Goal: Task Accomplishment & Management: Manage account settings

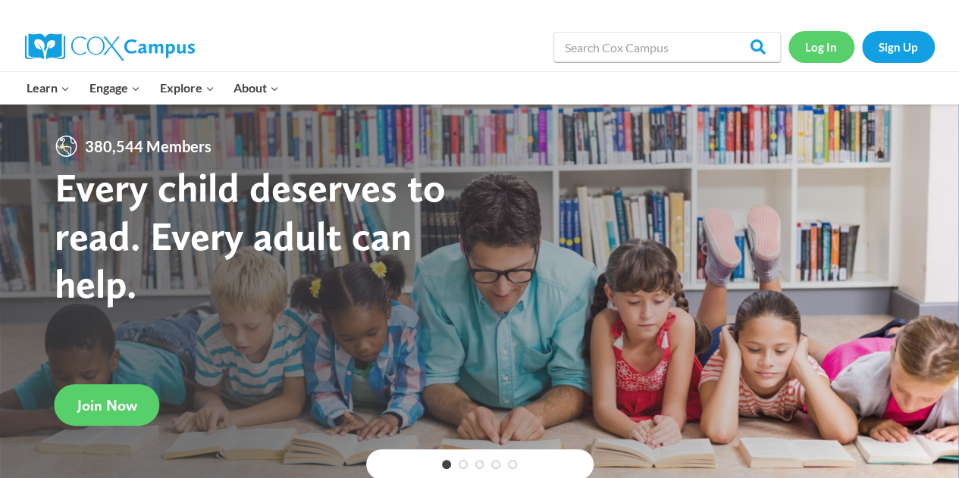
click at [825, 51] on link "Log In" at bounding box center [822, 46] width 66 height 31
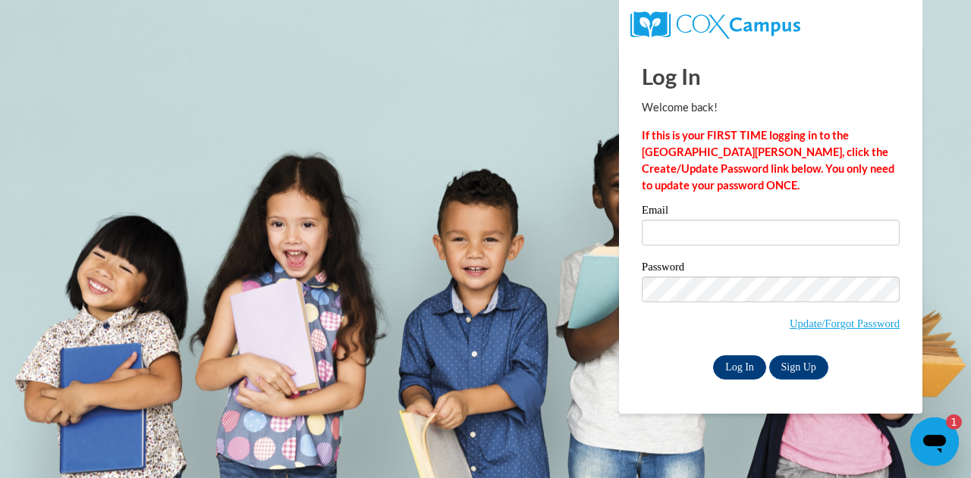
type input "[EMAIL_ADDRESS][DOMAIN_NAME]"
click at [745, 375] on input "Log In" at bounding box center [739, 368] width 53 height 24
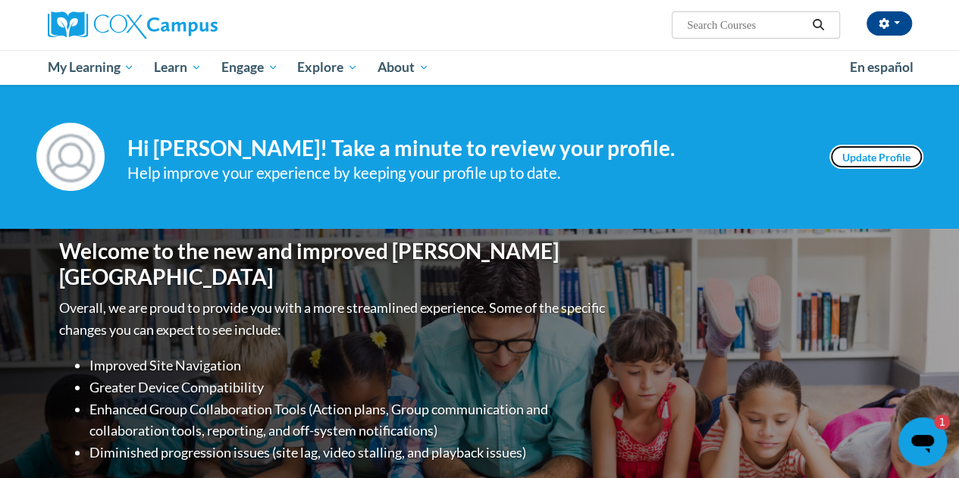
click at [891, 158] on link "Update Profile" at bounding box center [877, 157] width 94 height 24
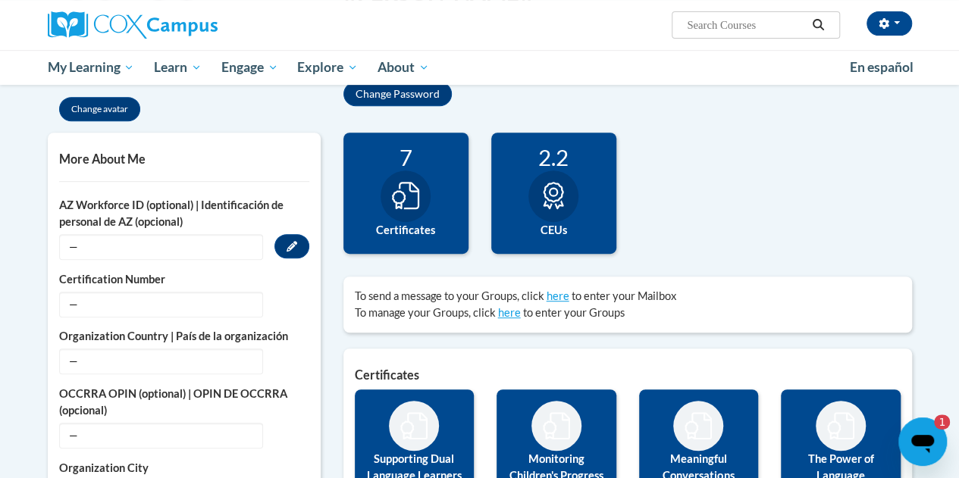
scroll to position [379, 0]
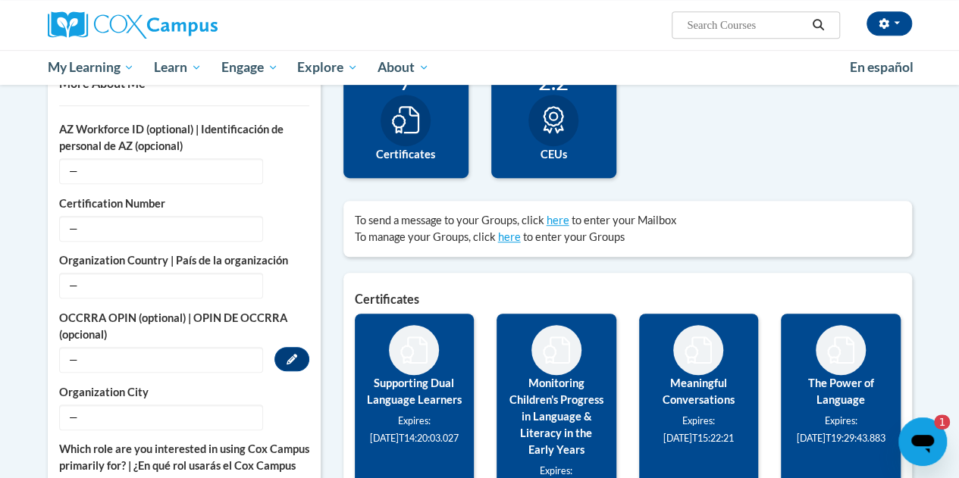
click at [169, 356] on span "—" at bounding box center [161, 360] width 204 height 26
click at [291, 363] on button "Edit" at bounding box center [292, 359] width 35 height 24
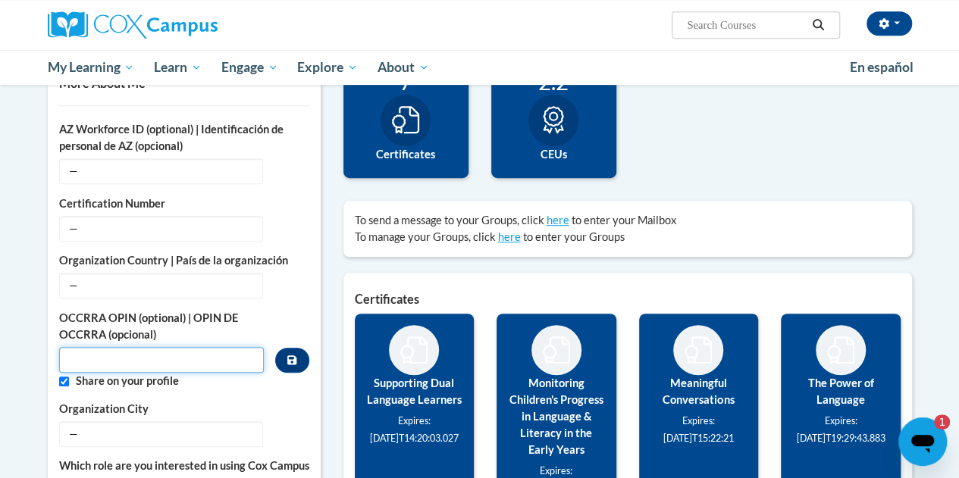
click at [193, 353] on input "Custom profile fields" at bounding box center [162, 360] width 206 height 26
paste input "11115220"
type input "11115220"
click at [294, 360] on icon "Custom profile fields" at bounding box center [291, 360] width 9 height 9
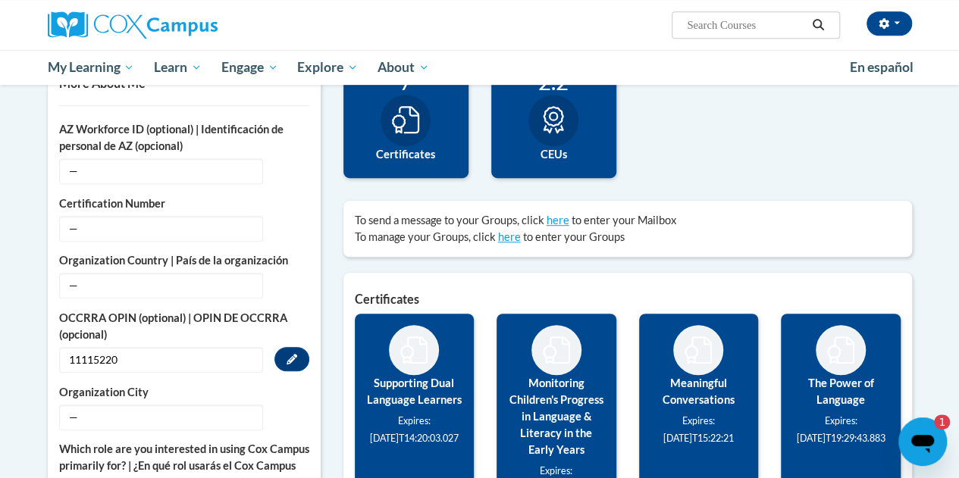
scroll to position [227, 0]
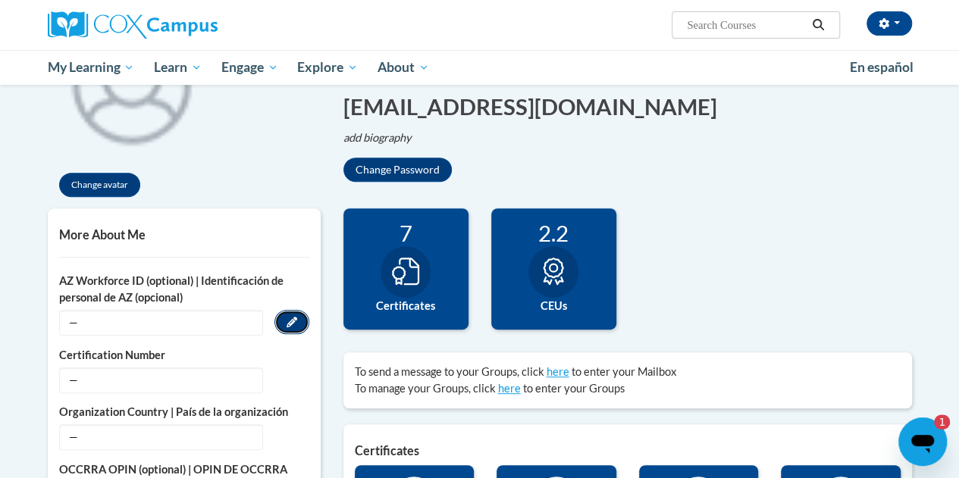
click at [293, 316] on button "Edit" at bounding box center [292, 322] width 35 height 24
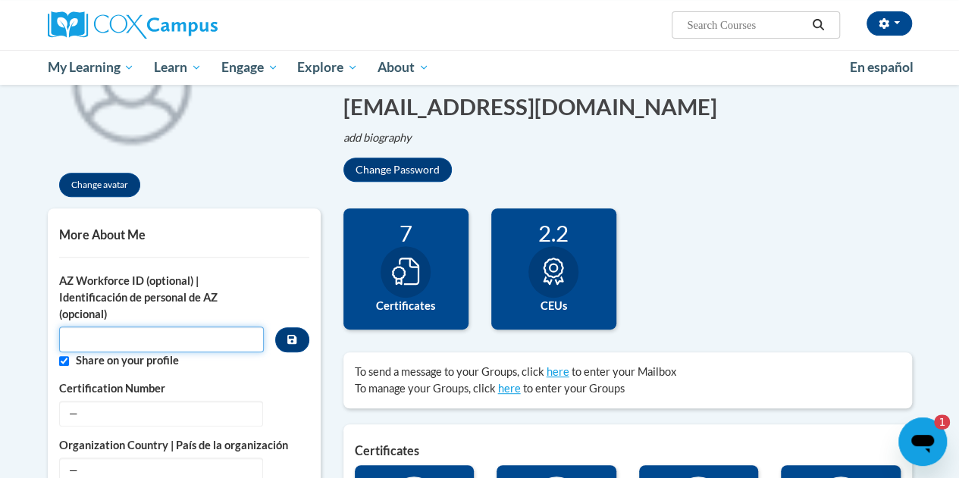
click at [224, 331] on input "Custom profile fields" at bounding box center [162, 340] width 206 height 26
click at [302, 348] on button "Custom profile fields" at bounding box center [291, 340] width 33 height 25
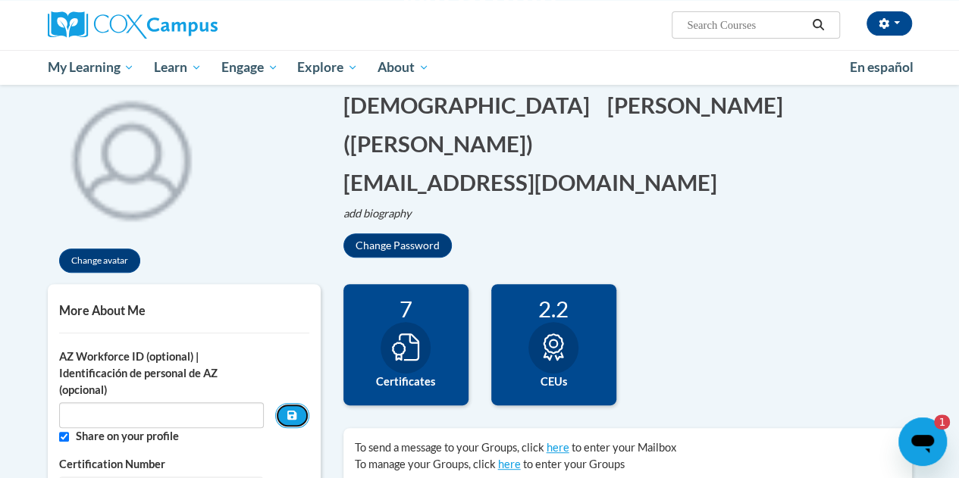
scroll to position [0, 0]
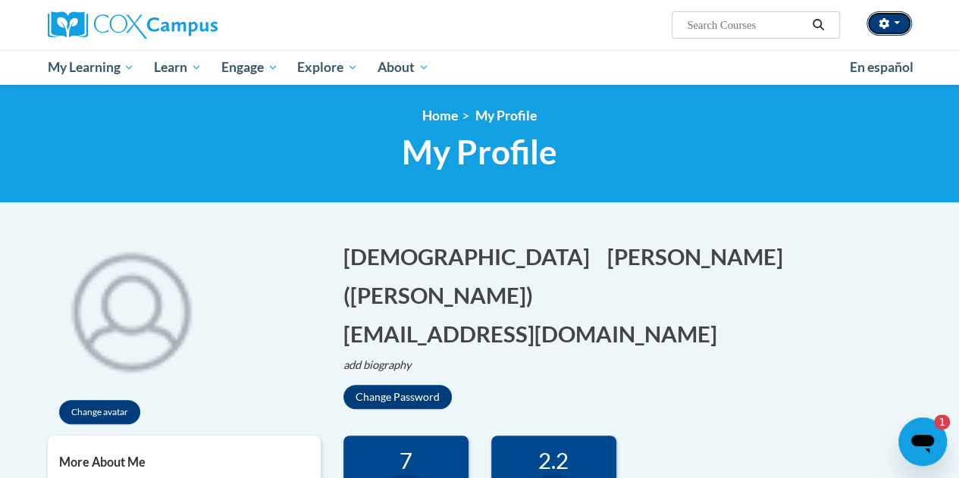
click at [901, 26] on button "button" at bounding box center [889, 23] width 45 height 24
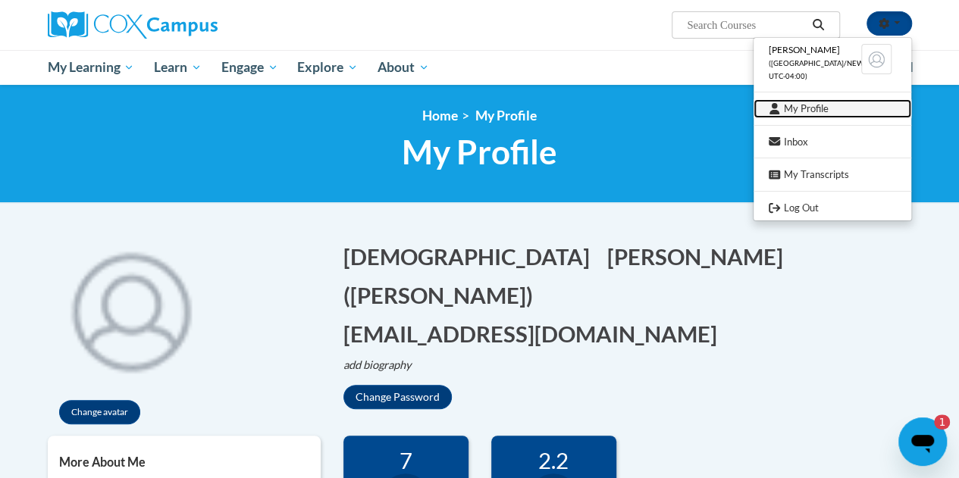
click at [821, 115] on link "My Profile" at bounding box center [833, 108] width 158 height 19
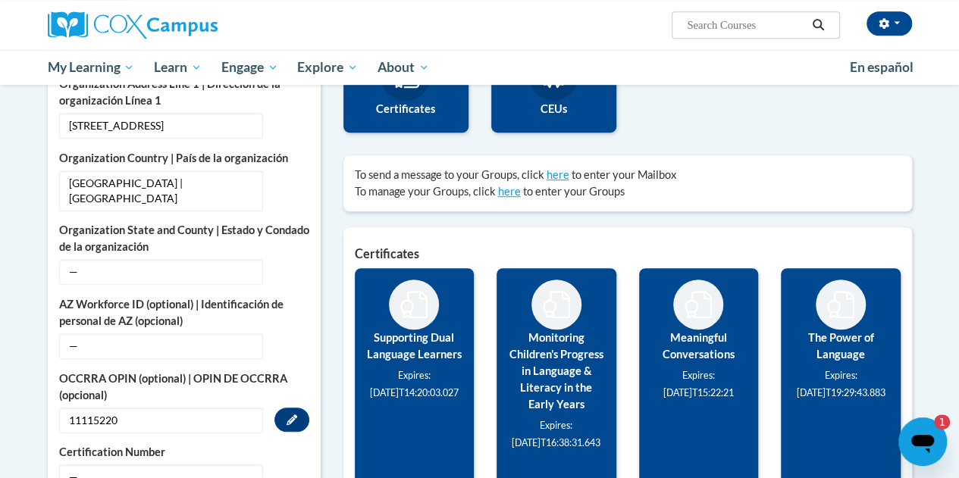
scroll to position [576, 0]
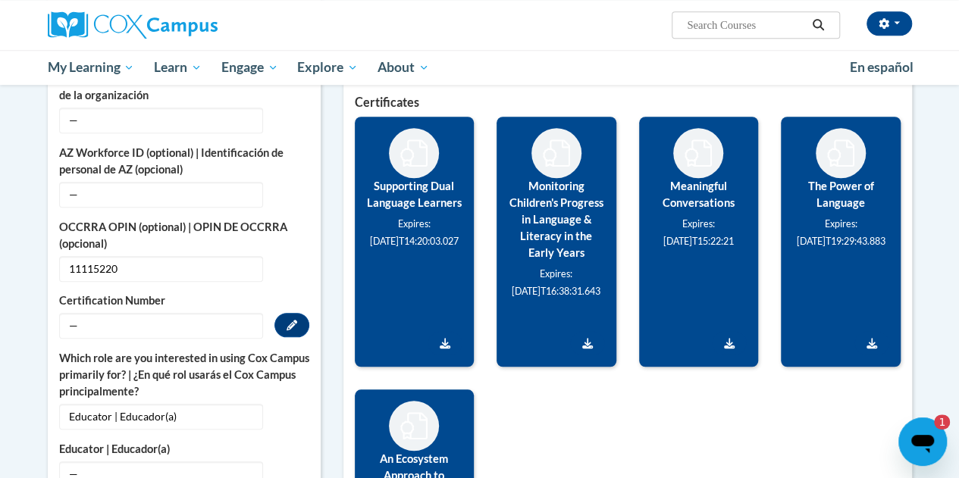
click at [111, 324] on span "—" at bounding box center [161, 326] width 204 height 26
click at [285, 315] on button "Edit" at bounding box center [292, 325] width 35 height 24
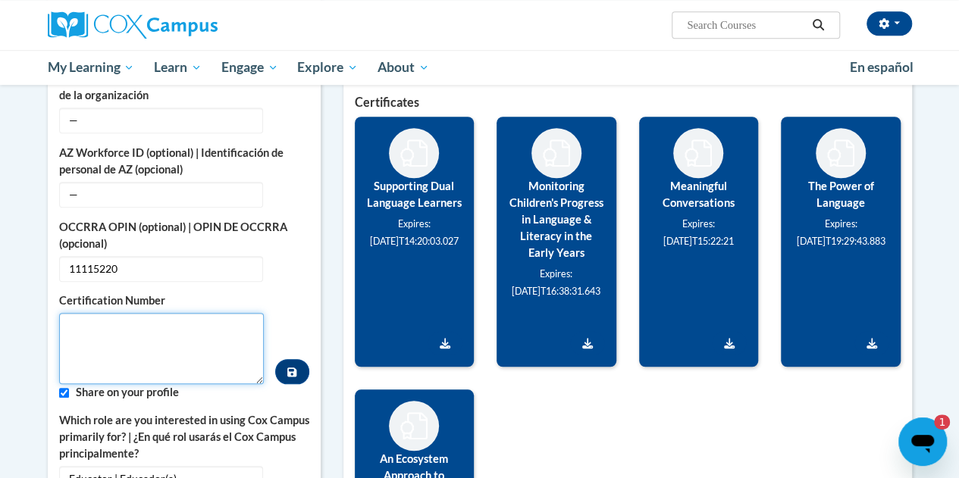
click at [142, 322] on textarea "Custom profile fields" at bounding box center [162, 348] width 206 height 71
paste textarea "11115220"
type textarea "11115220"
click at [284, 372] on button "Custom profile fields" at bounding box center [291, 371] width 33 height 25
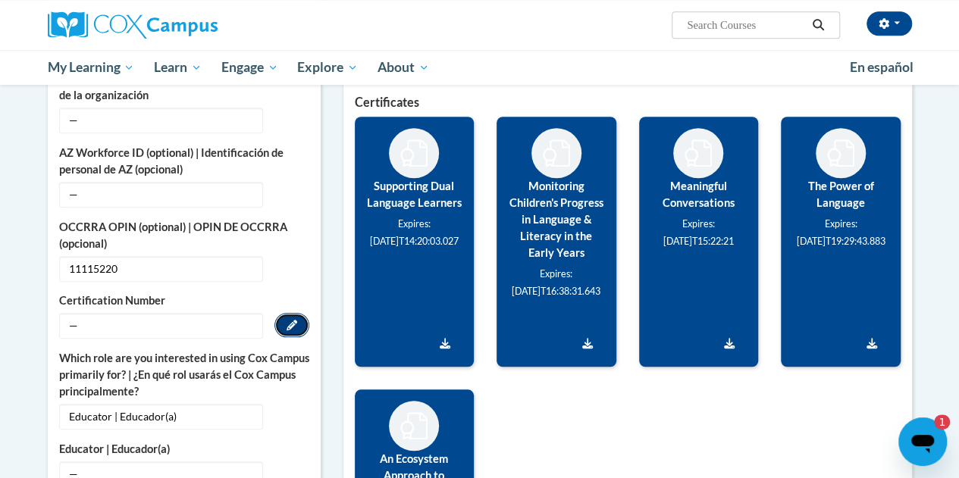
click at [288, 316] on button "Edit" at bounding box center [292, 325] width 35 height 24
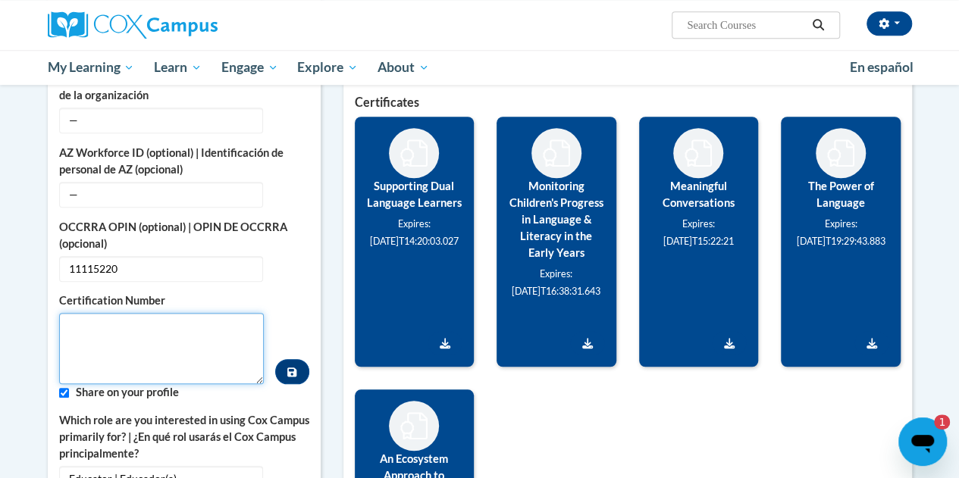
click at [144, 315] on textarea "Custom profile fields" at bounding box center [162, 348] width 206 height 71
paste textarea "11115220"
click at [68, 331] on textarea "11115220" at bounding box center [162, 348] width 206 height 71
type textarea "11115220"
click at [297, 371] on button "Custom profile fields" at bounding box center [291, 371] width 33 height 25
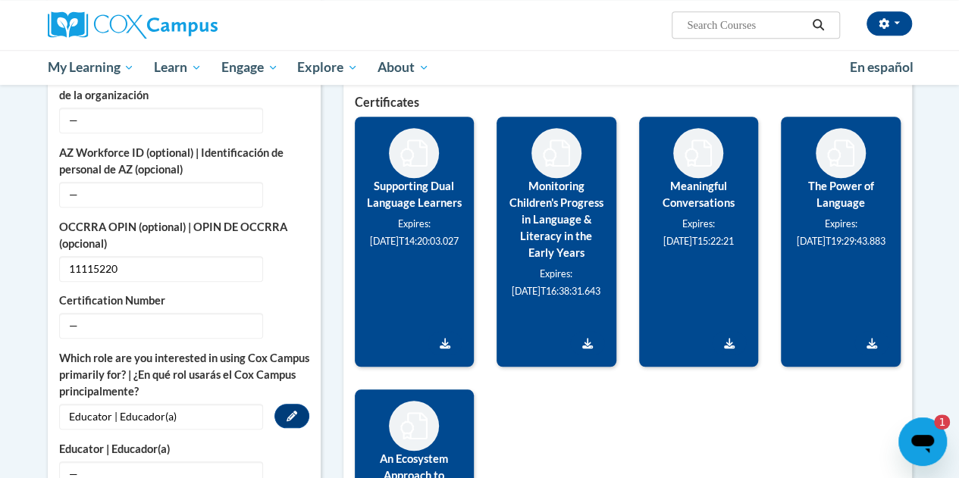
click at [297, 371] on label "Which role are you interested in using Cox Campus primarily for? | ¿En qué rol …" at bounding box center [184, 375] width 250 height 50
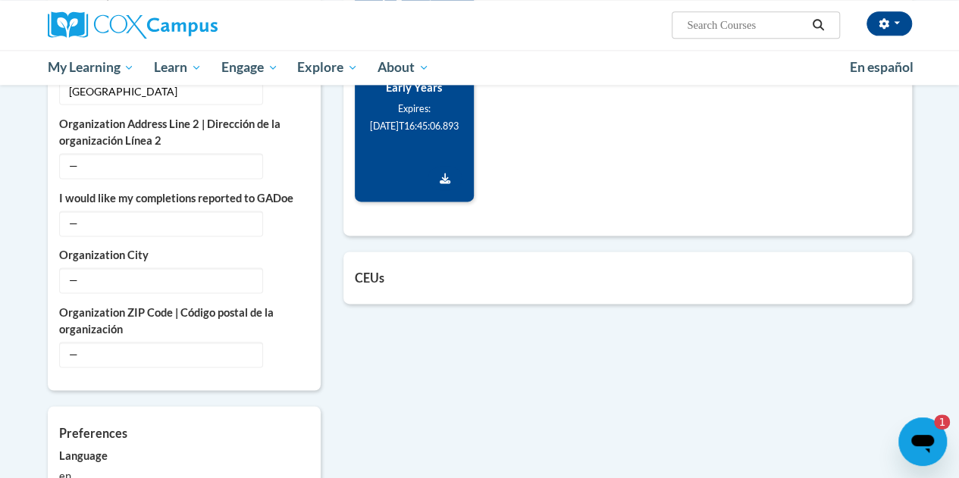
scroll to position [1259, 0]
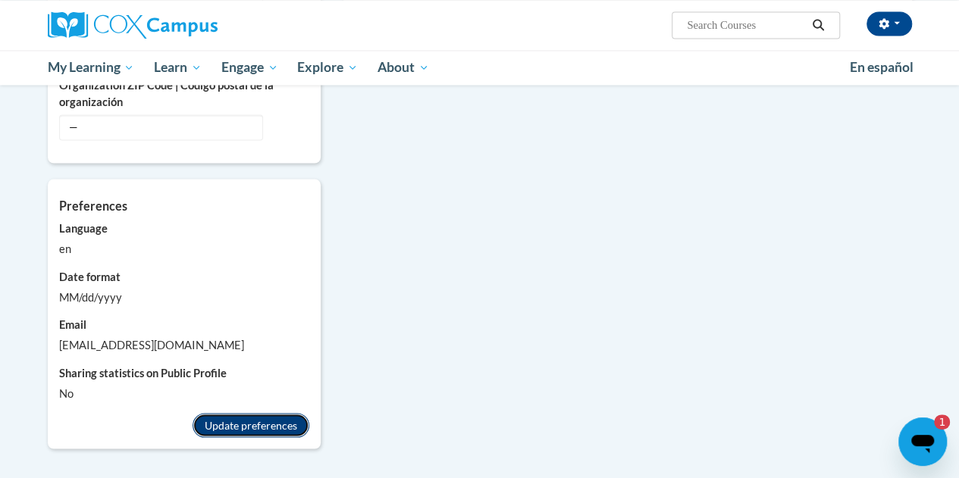
click at [282, 413] on button "Update preferences" at bounding box center [251, 425] width 117 height 24
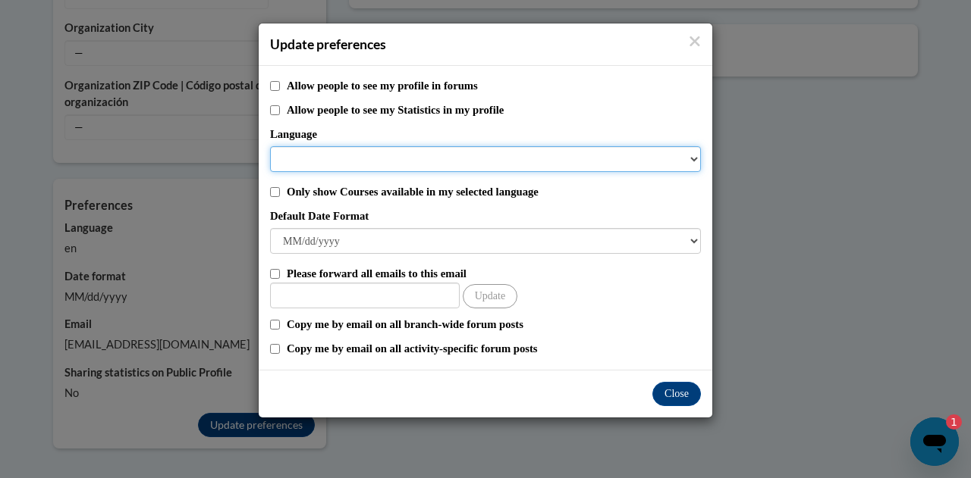
click at [407, 163] on select "Language" at bounding box center [485, 159] width 431 height 26
click at [407, 162] on select "Language" at bounding box center [485, 159] width 431 height 26
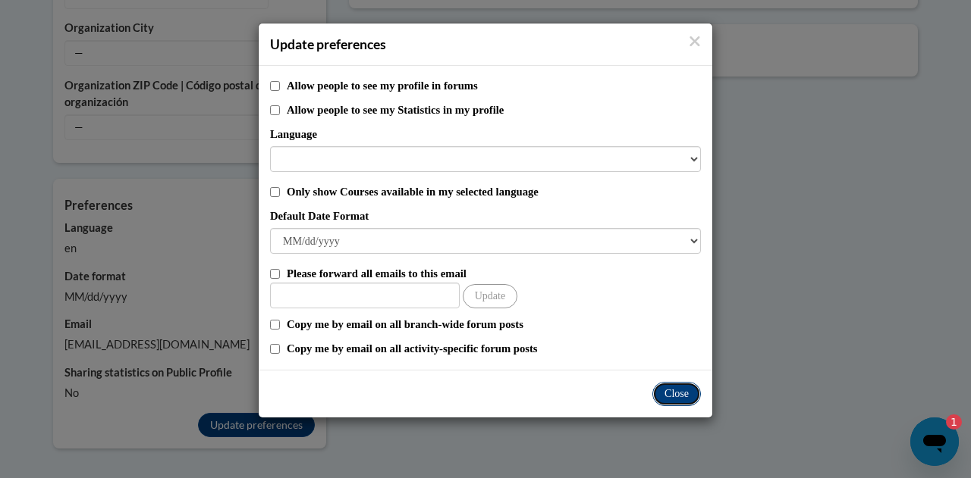
click at [687, 396] on button "Close" at bounding box center [676, 394] width 49 height 24
